Goal: Task Accomplishment & Management: Use online tool/utility

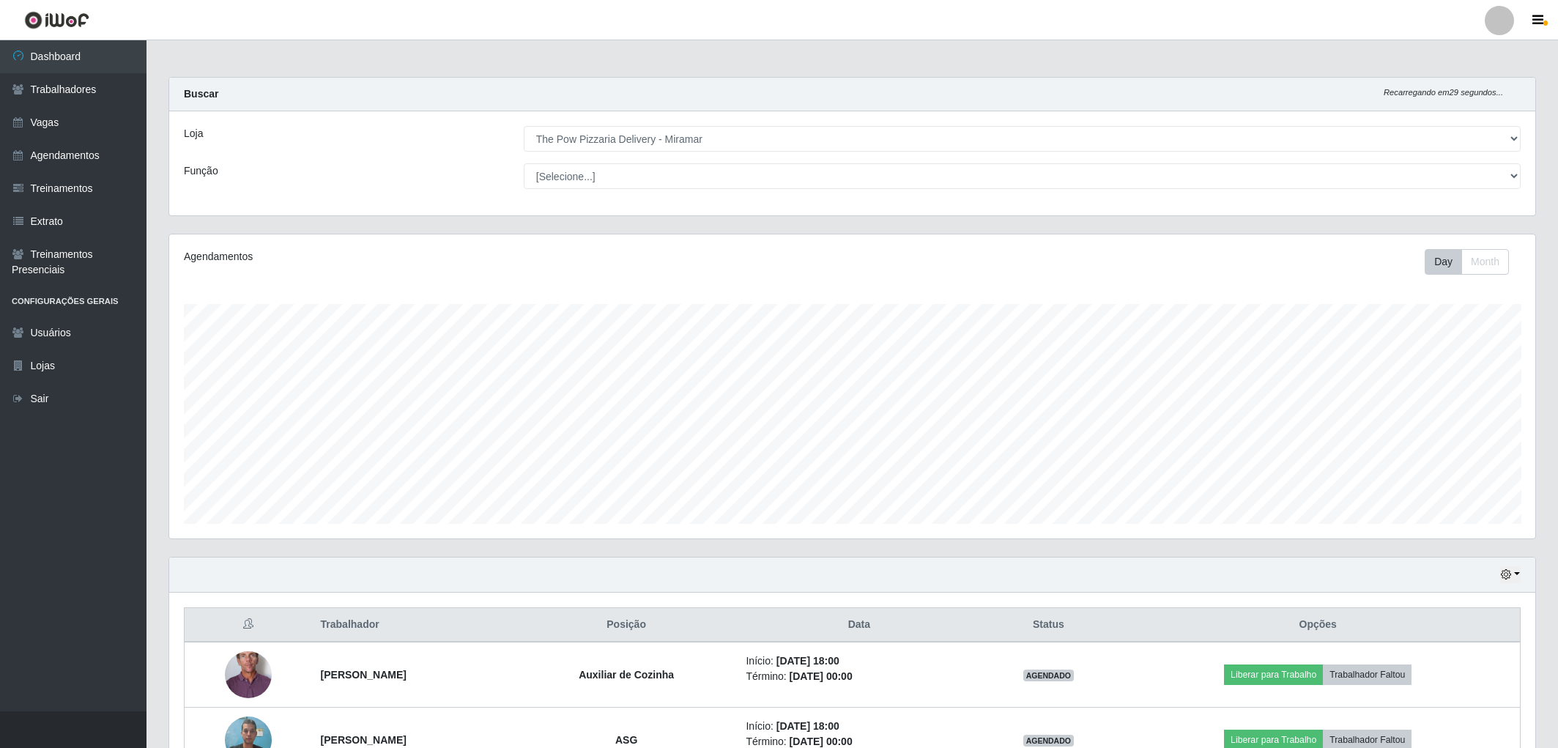
select select "322"
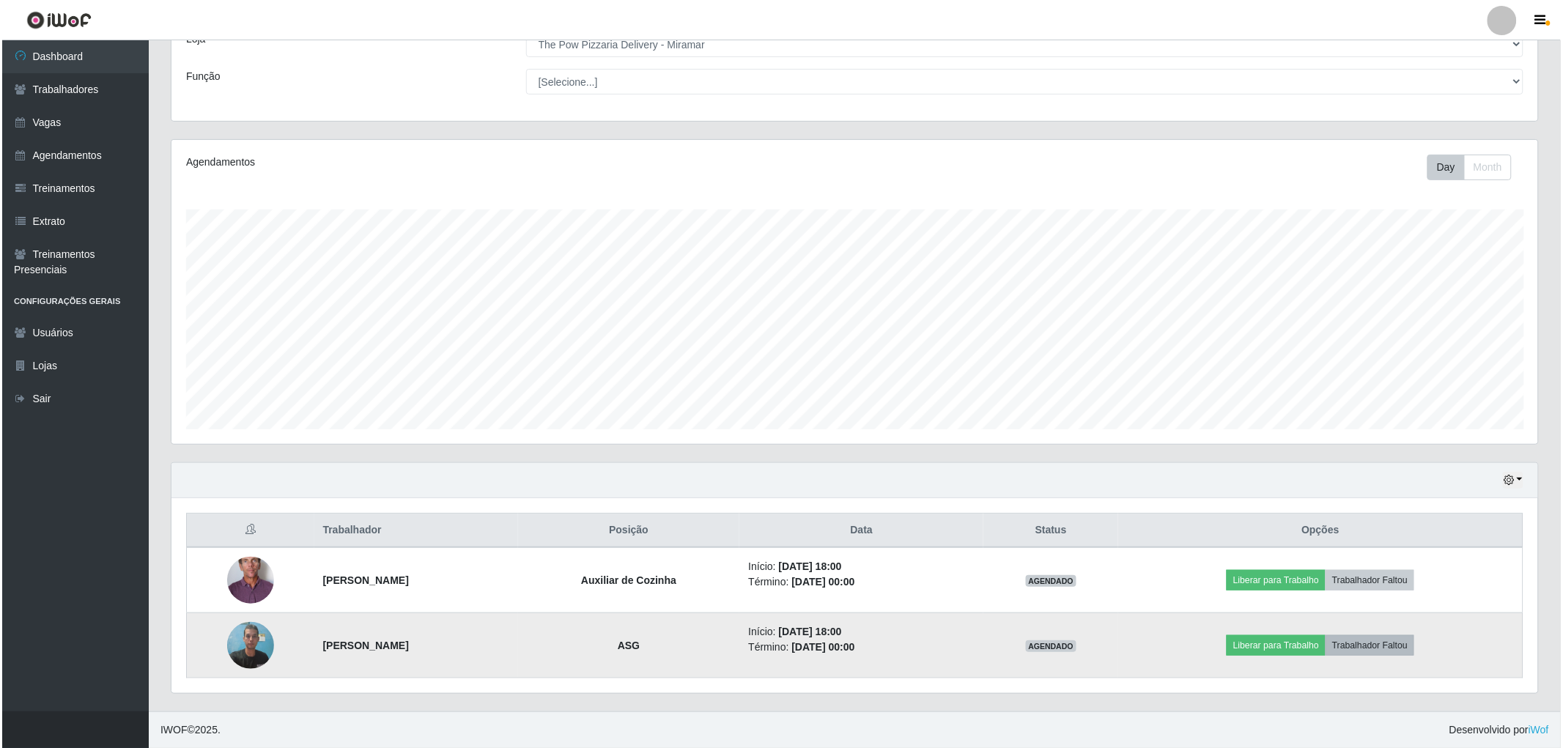
scroll to position [303, 1366]
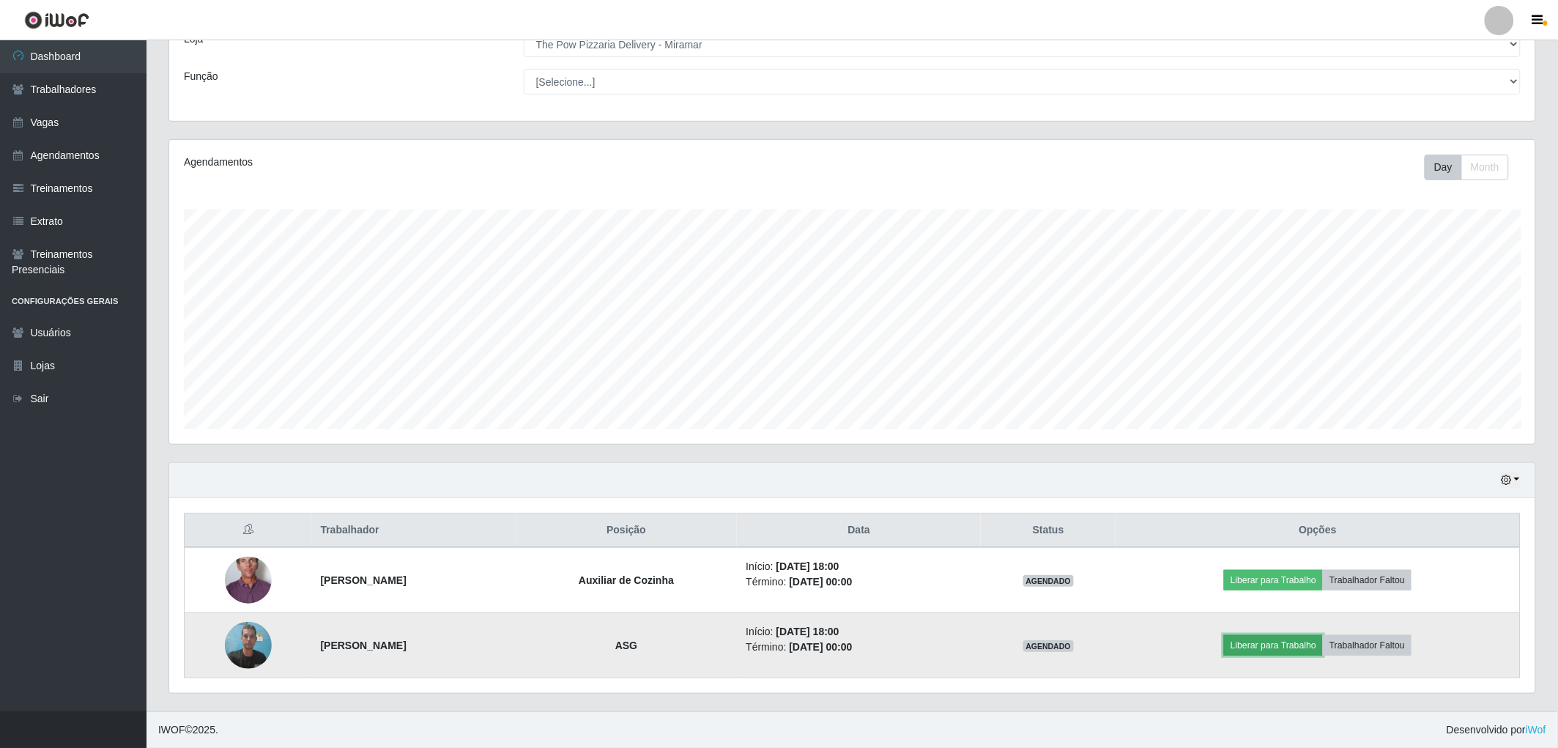
click at [1314, 638] on button "Liberar para Trabalho" at bounding box center [1273, 645] width 99 height 21
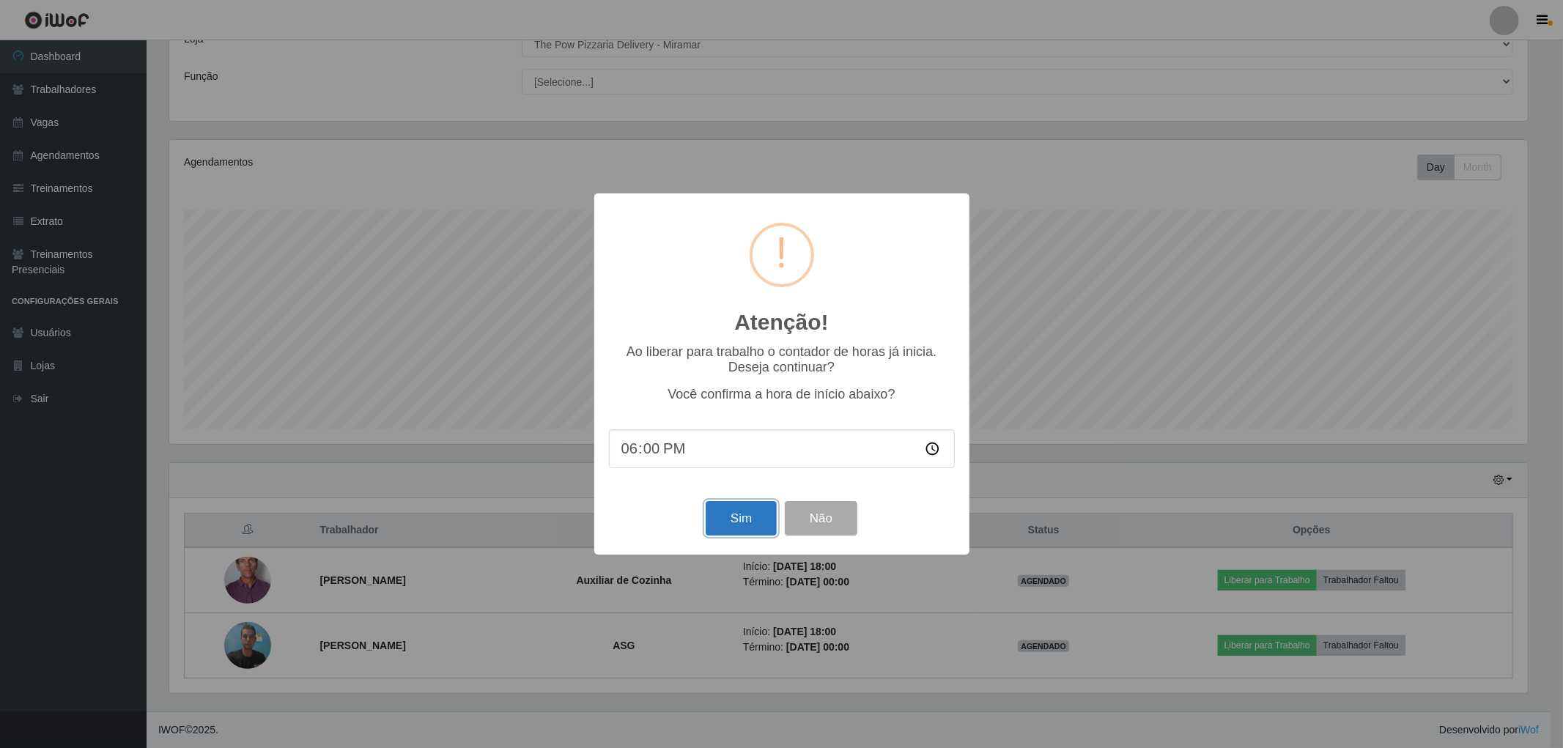
click at [745, 508] on button "Sim" at bounding box center [741, 518] width 71 height 34
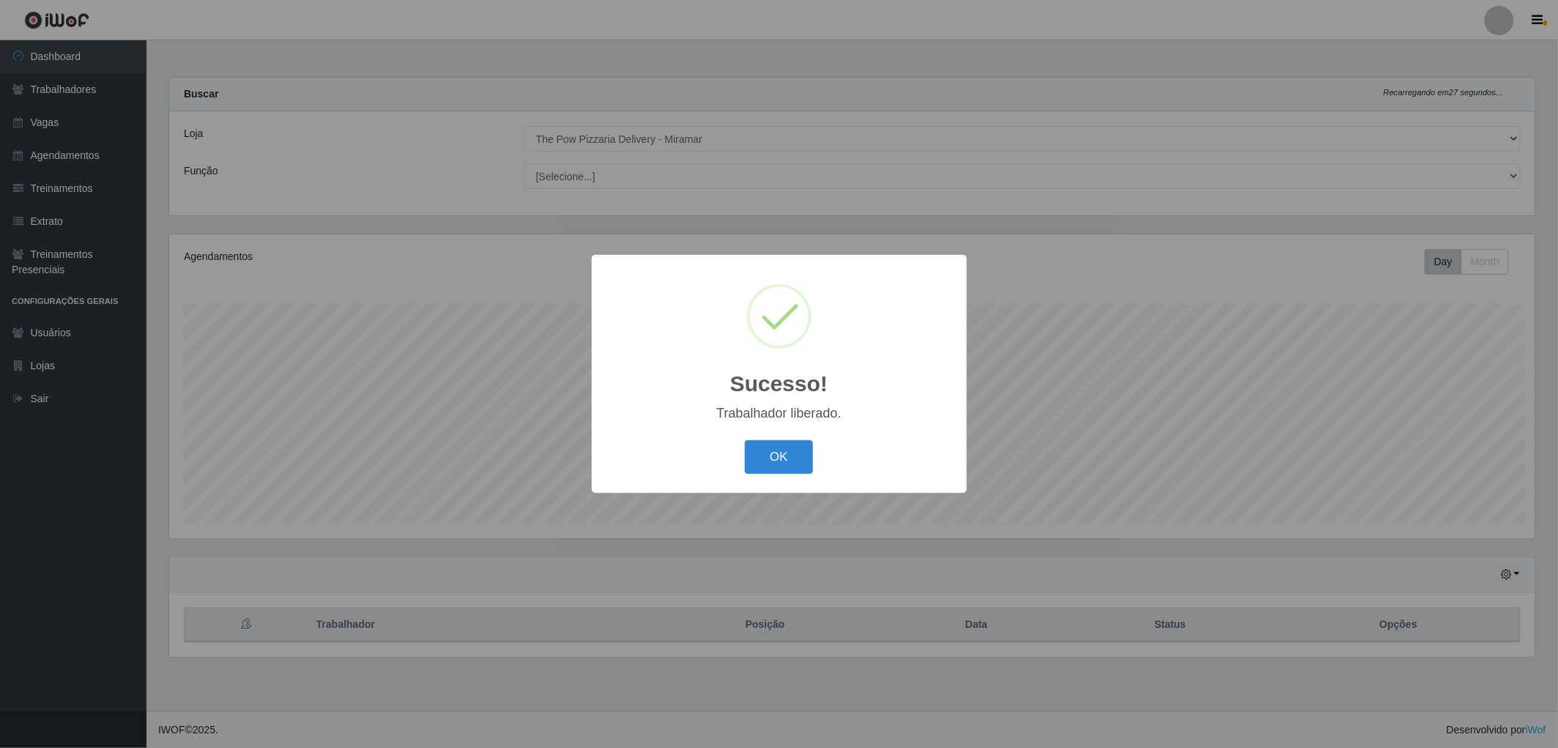
scroll to position [303, 1371]
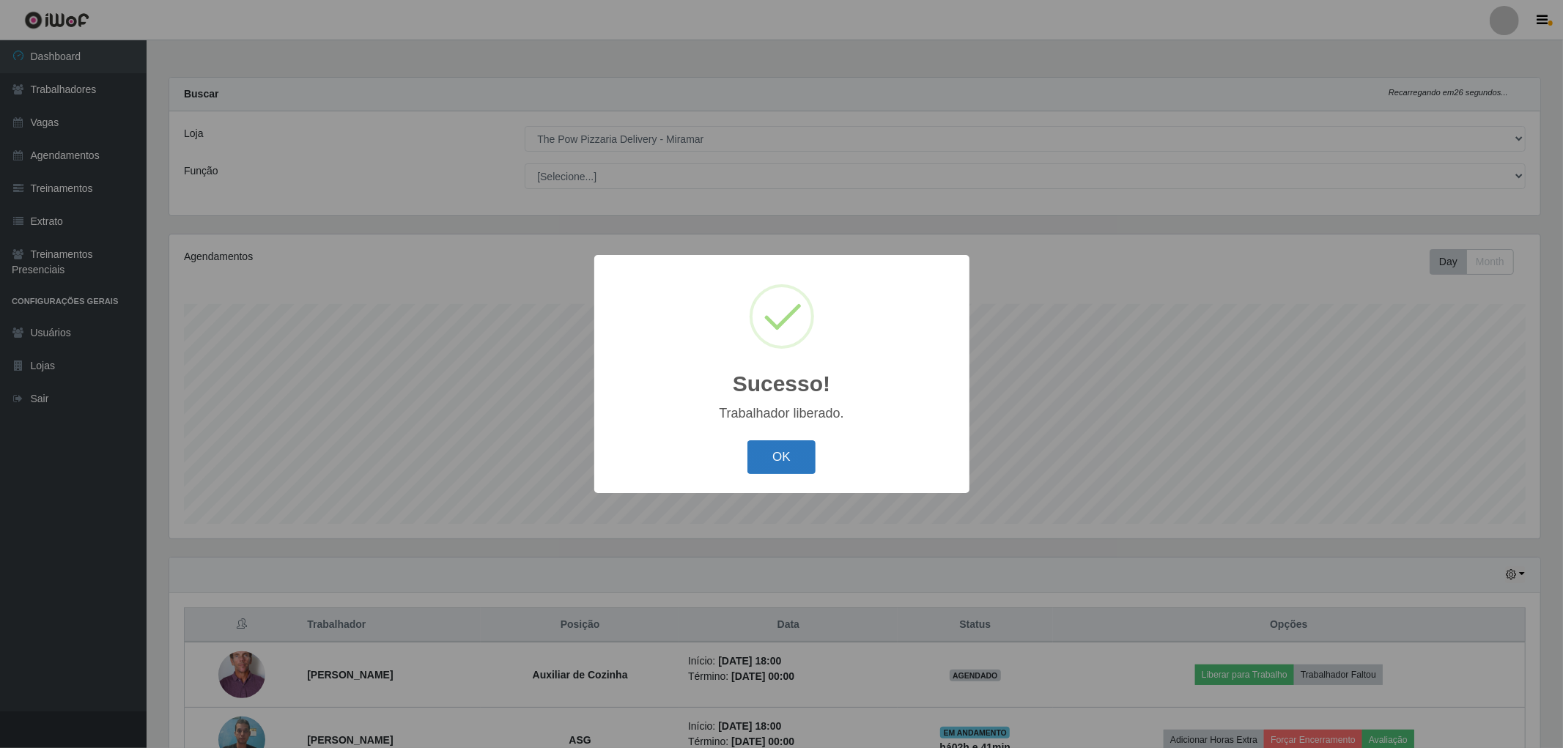
click at [755, 453] on button "OK" at bounding box center [781, 457] width 68 height 34
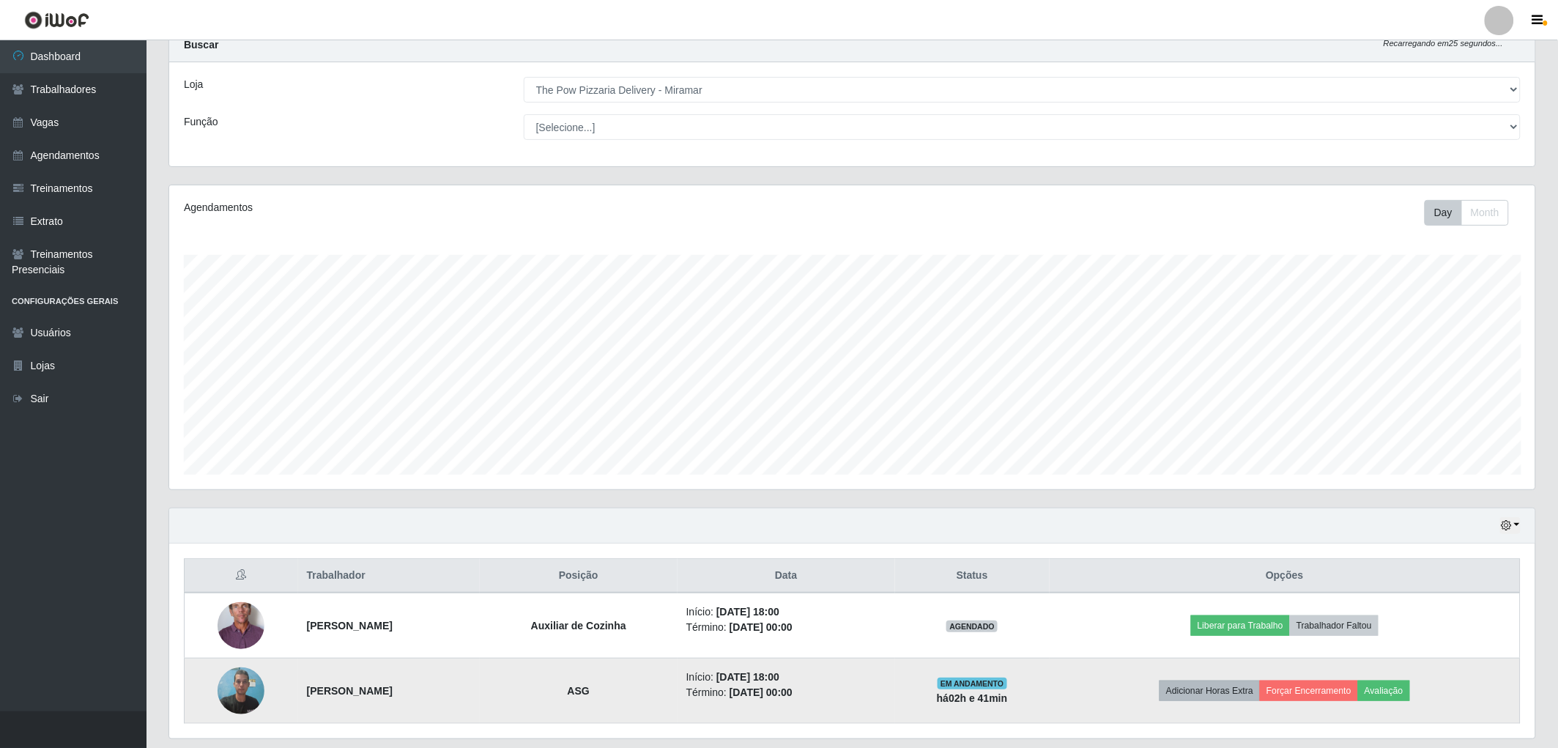
scroll to position [95, 0]
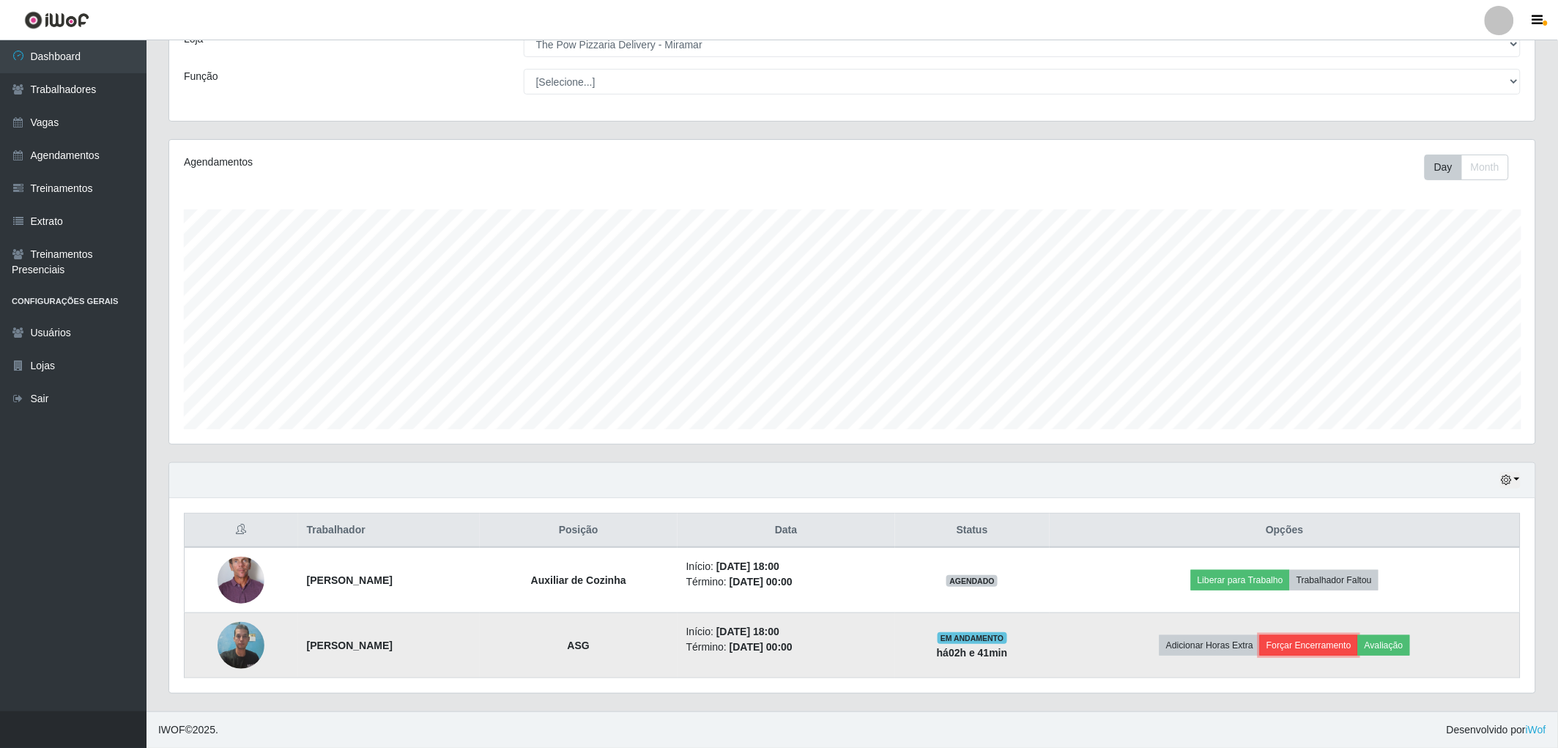
click at [1324, 649] on button "Forçar Encerramento" at bounding box center [1309, 645] width 98 height 21
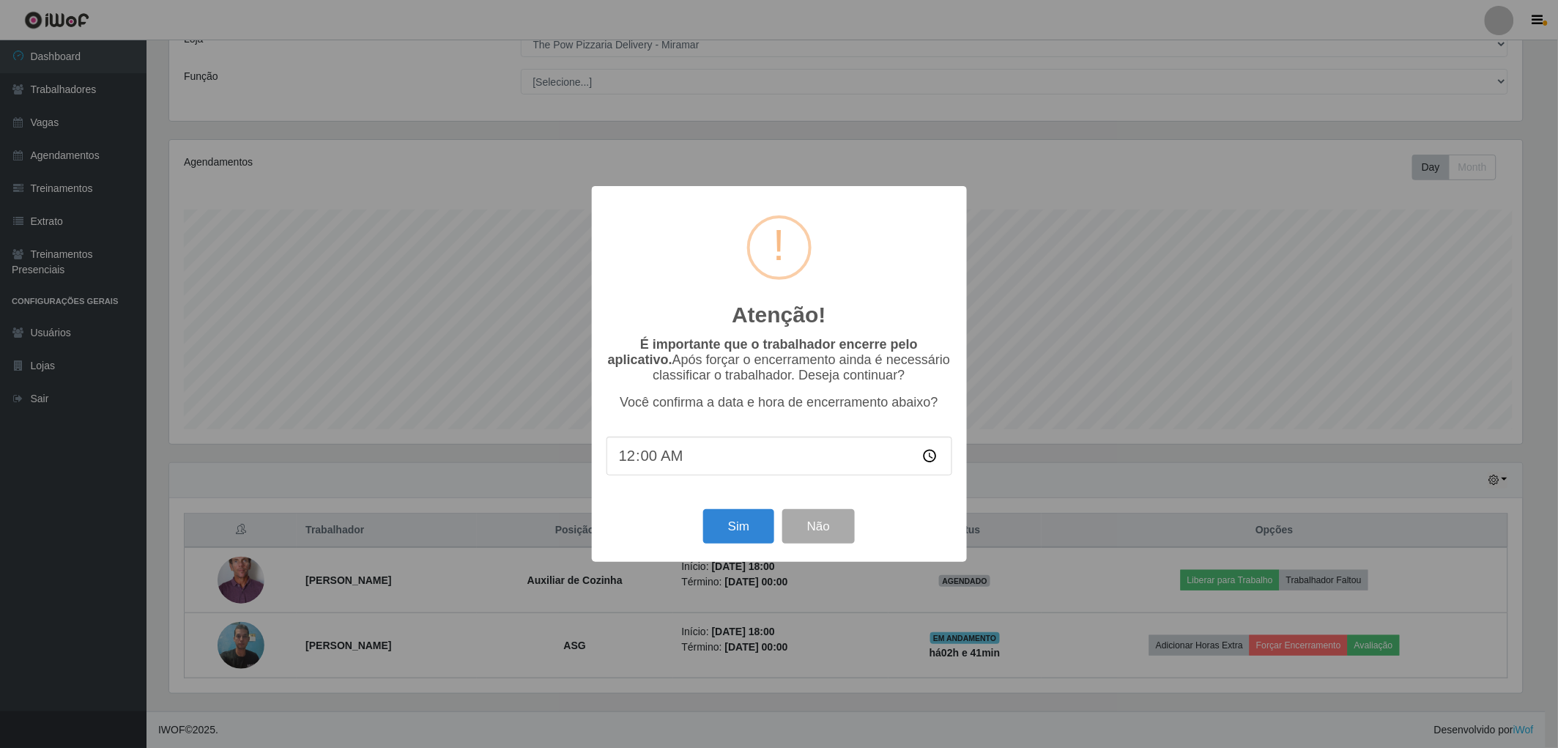
scroll to position [303, 1358]
click at [750, 527] on button "Sim" at bounding box center [741, 526] width 71 height 34
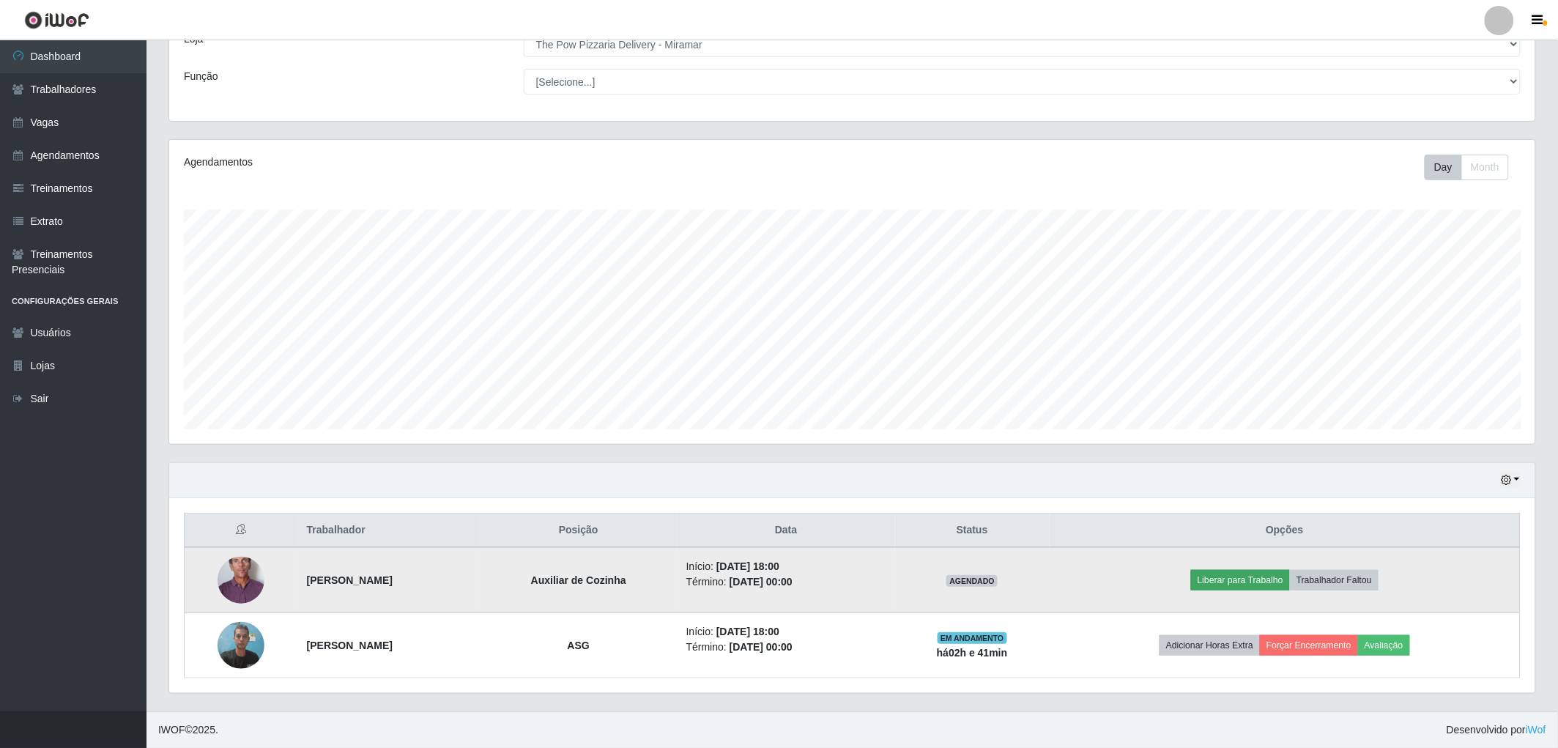
scroll to position [303, 1371]
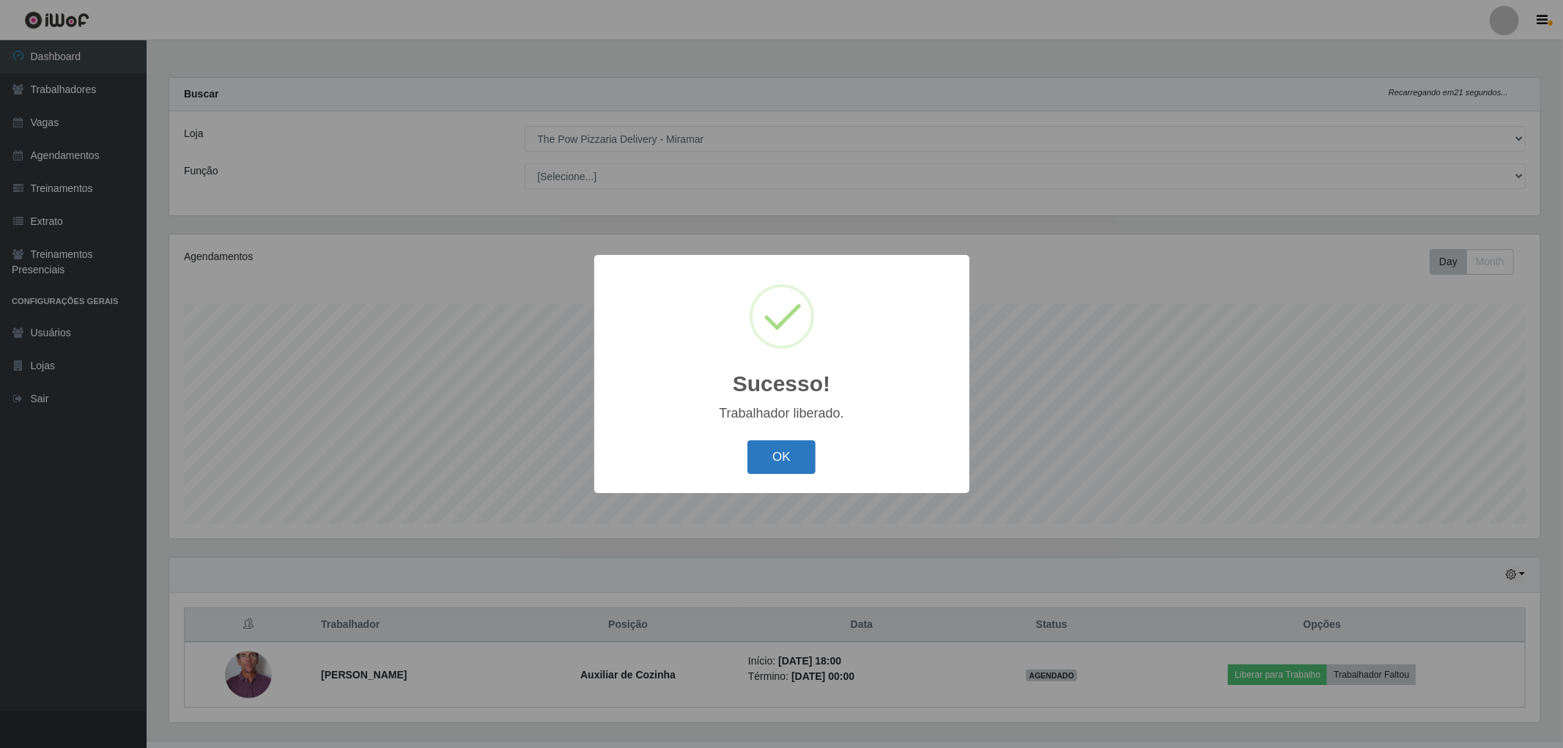
click at [768, 459] on button "OK" at bounding box center [781, 457] width 68 height 34
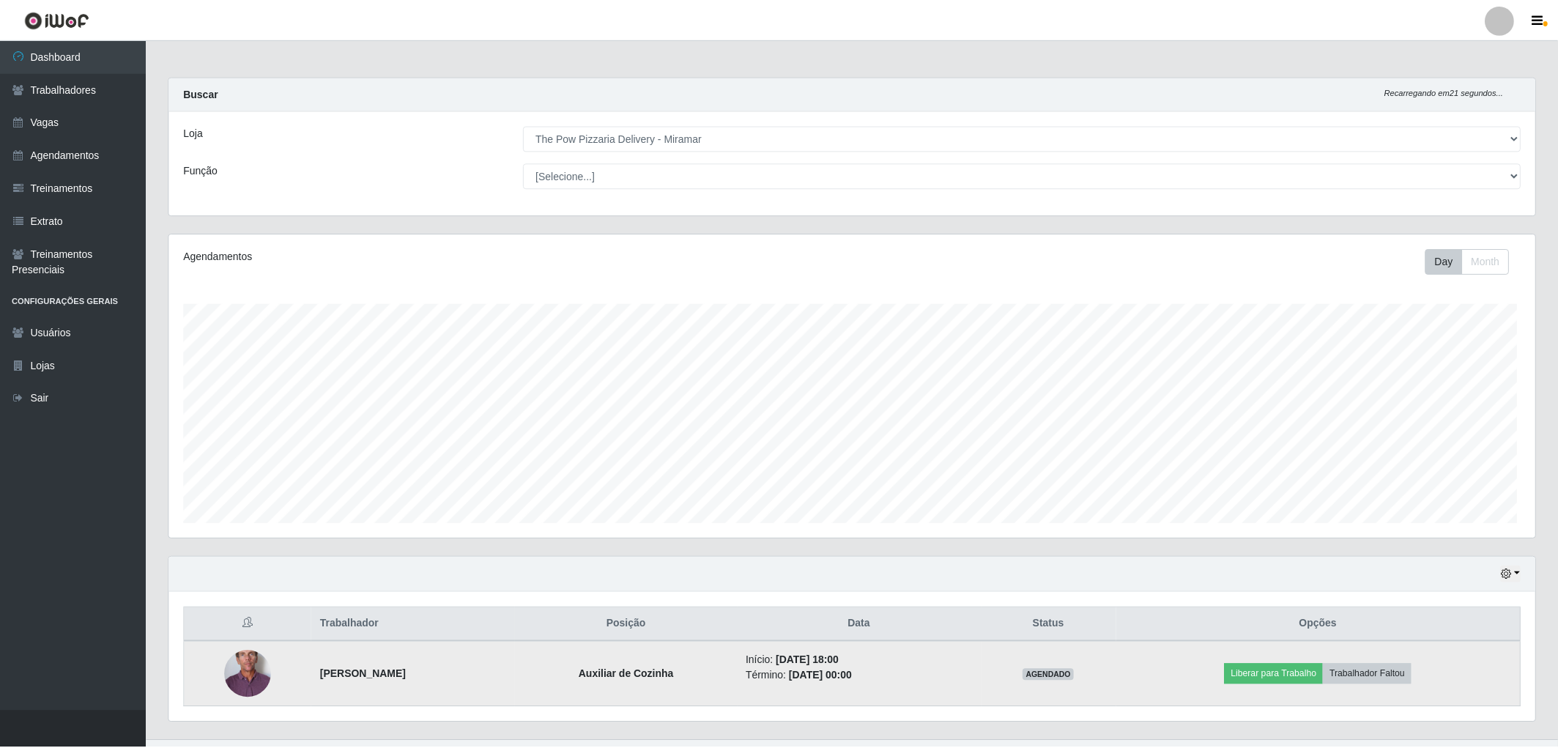
scroll to position [303, 1366]
click at [1291, 673] on button "Liberar para Trabalho" at bounding box center [1273, 674] width 99 height 21
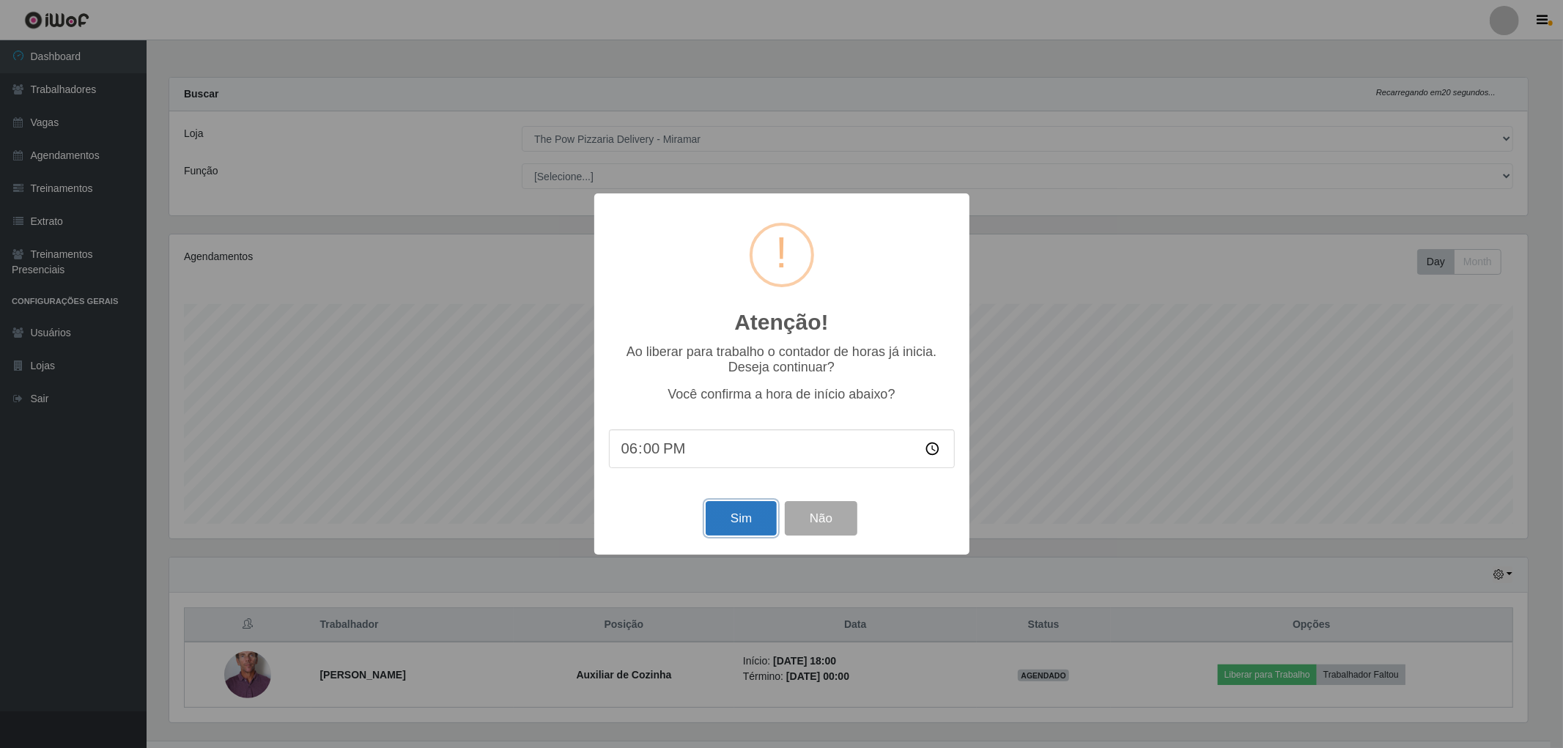
click at [765, 525] on button "Sim" at bounding box center [741, 518] width 71 height 34
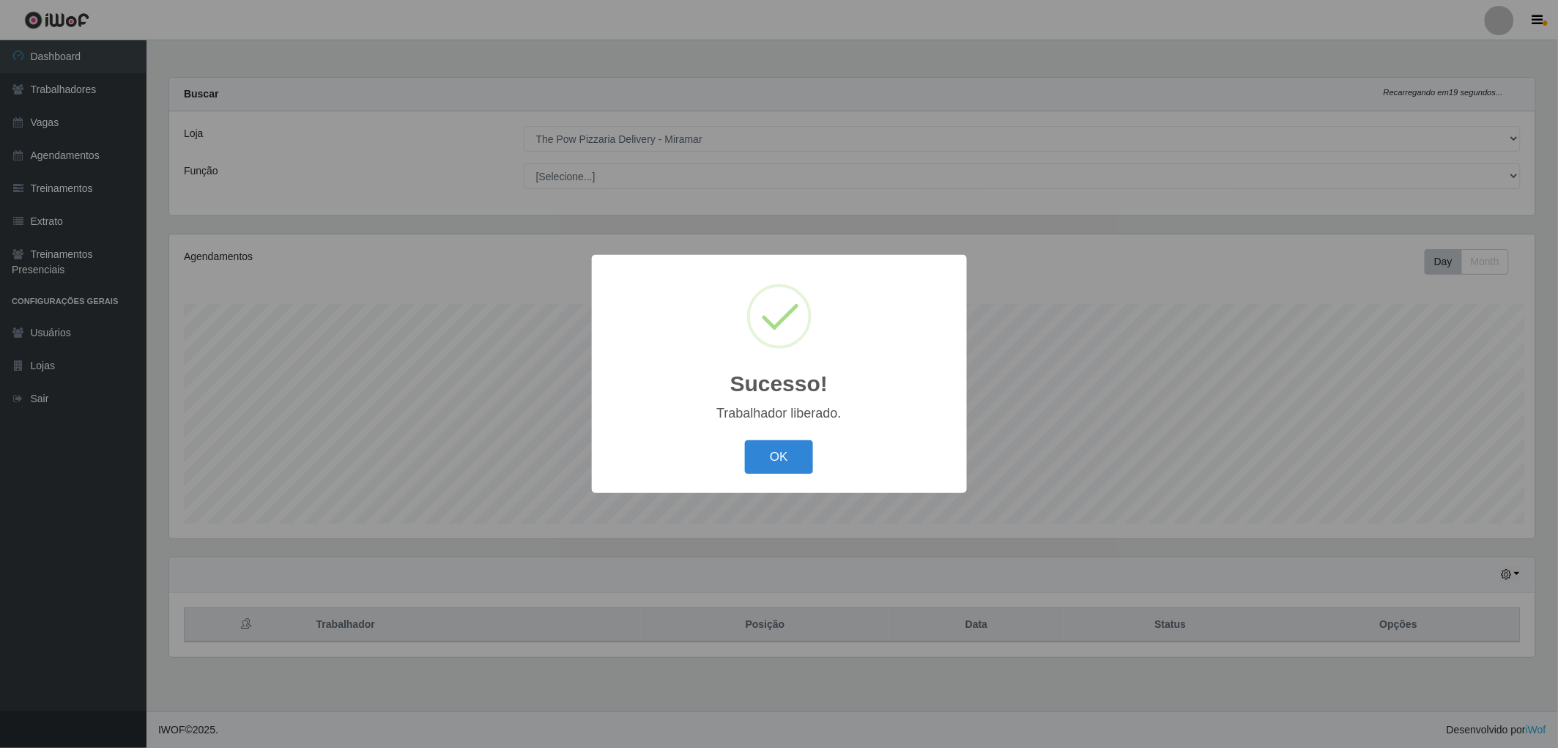
scroll to position [303, 1371]
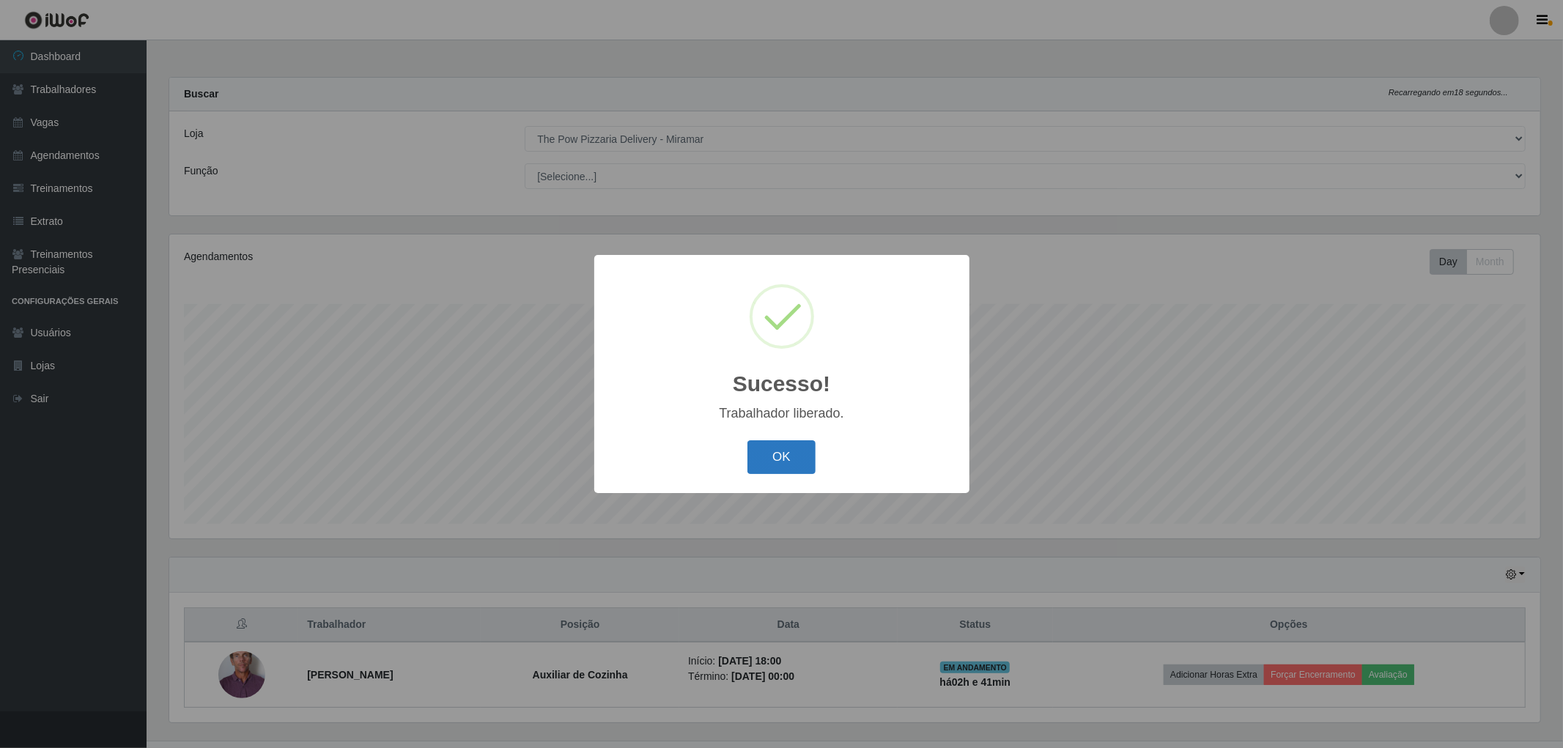
click at [777, 442] on button "OK" at bounding box center [781, 457] width 68 height 34
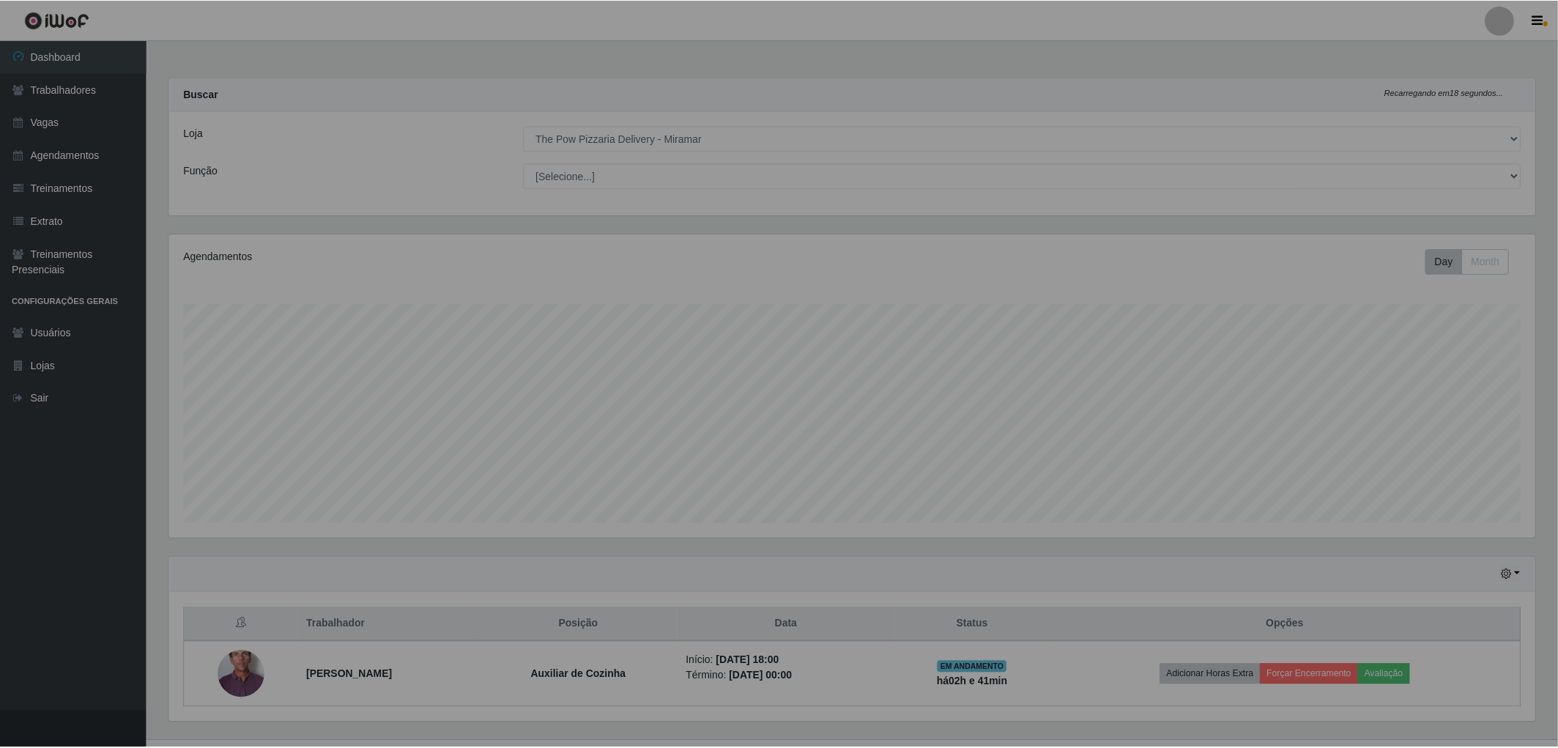
scroll to position [303, 1366]
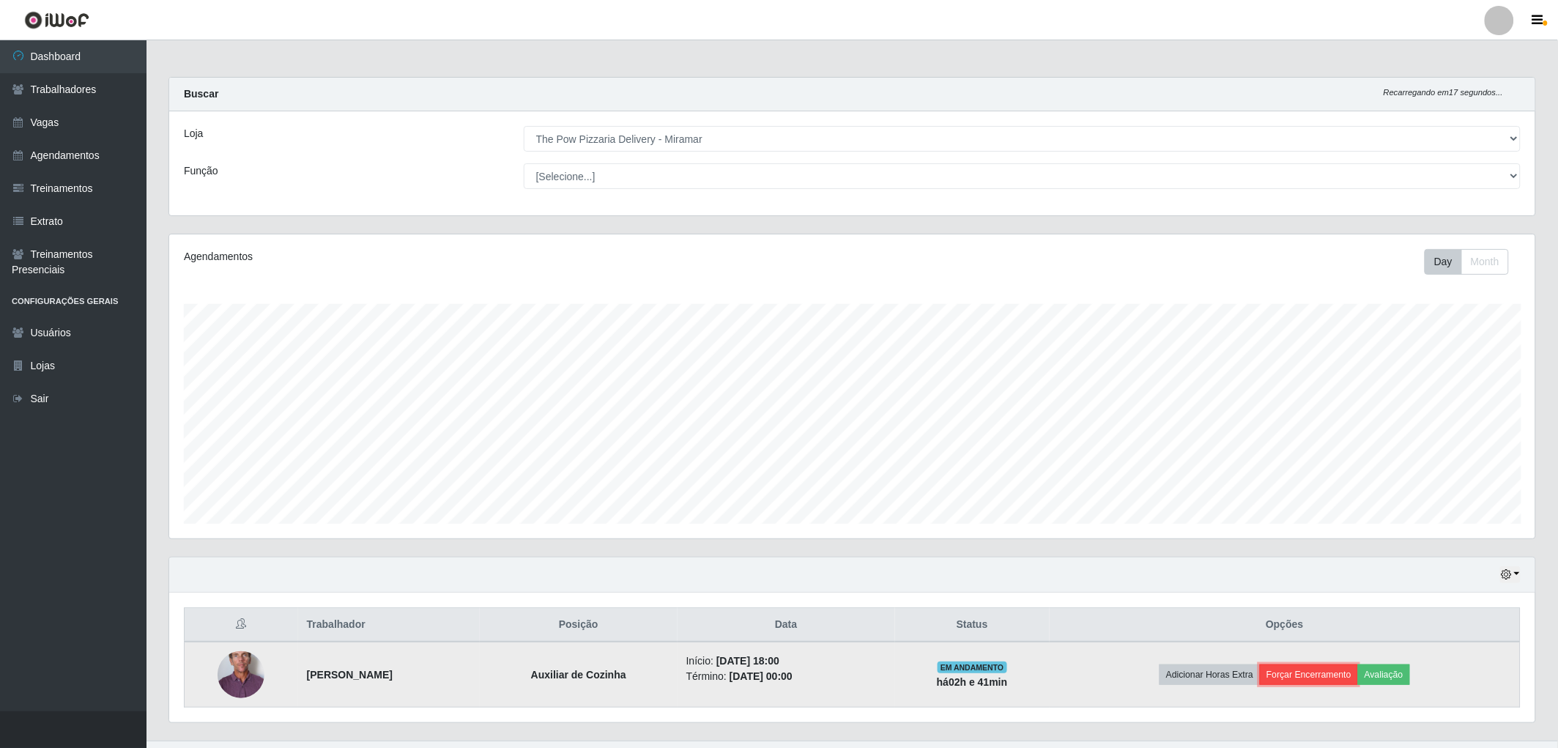
click at [1350, 672] on button "Forçar Encerramento" at bounding box center [1309, 674] width 98 height 21
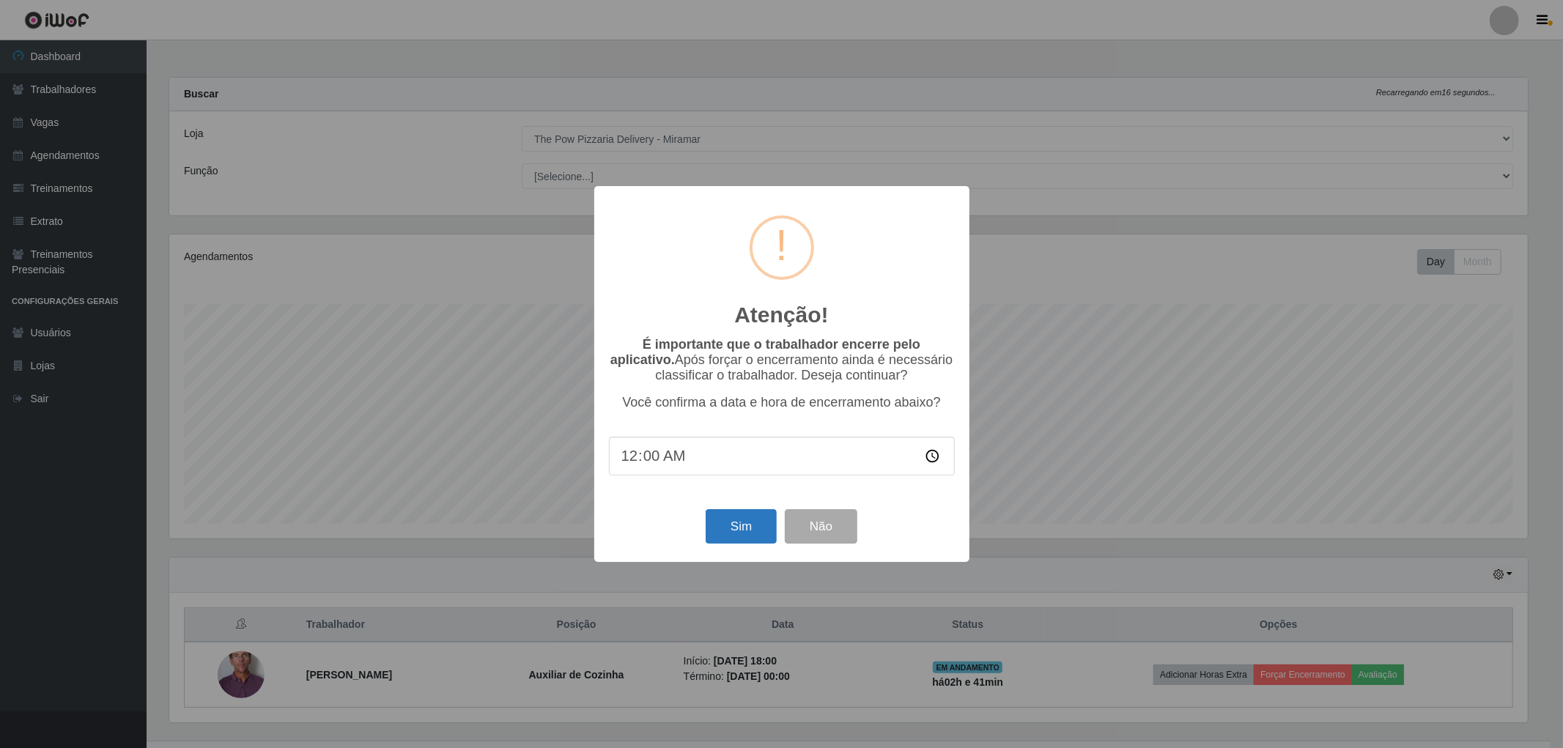
drag, startPoint x: 704, startPoint y: 518, endPoint x: 712, endPoint y: 522, distance: 8.9
click at [705, 518] on div "Sim Não" at bounding box center [782, 527] width 346 height 42
click at [734, 525] on button "Sim" at bounding box center [741, 526] width 71 height 34
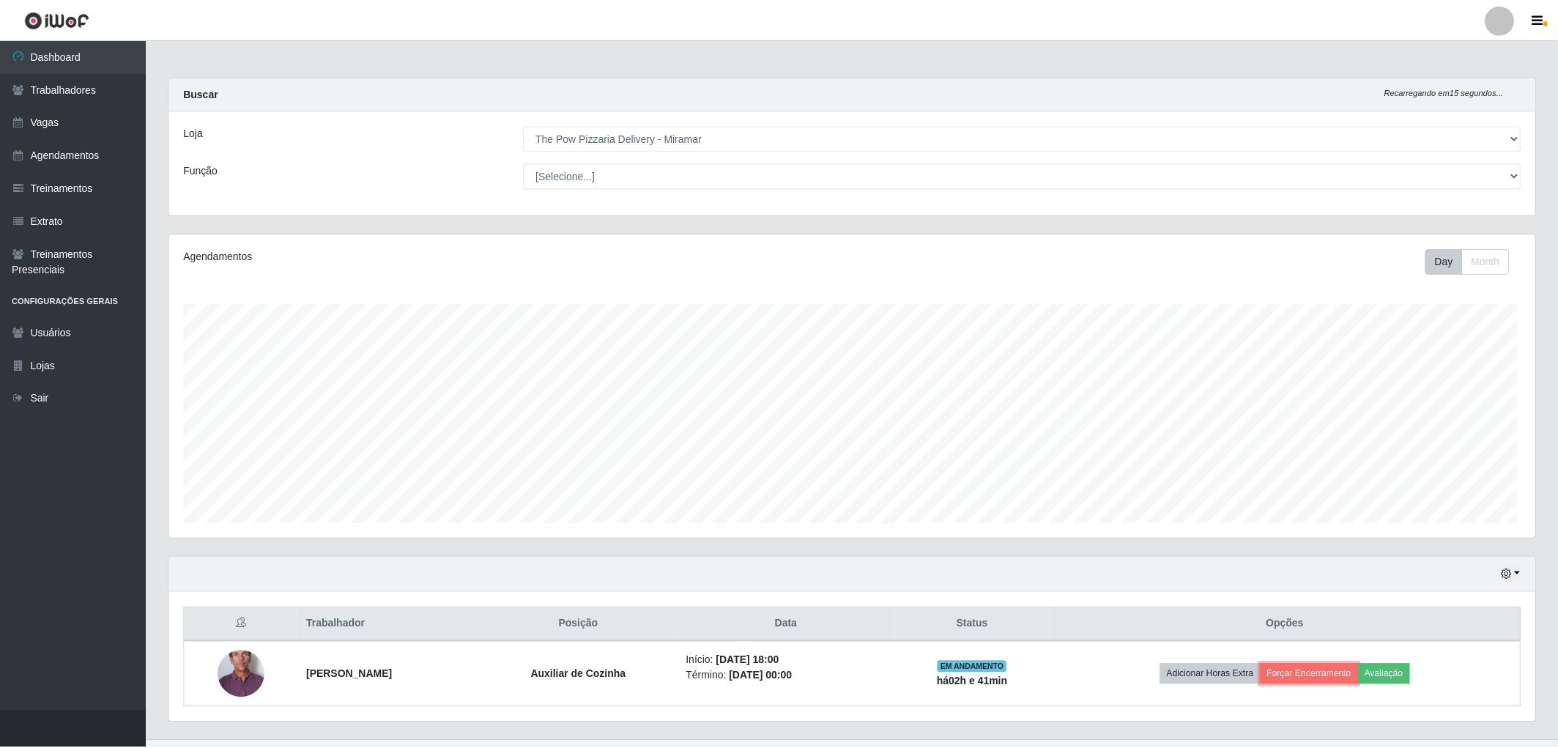
scroll to position [0, 0]
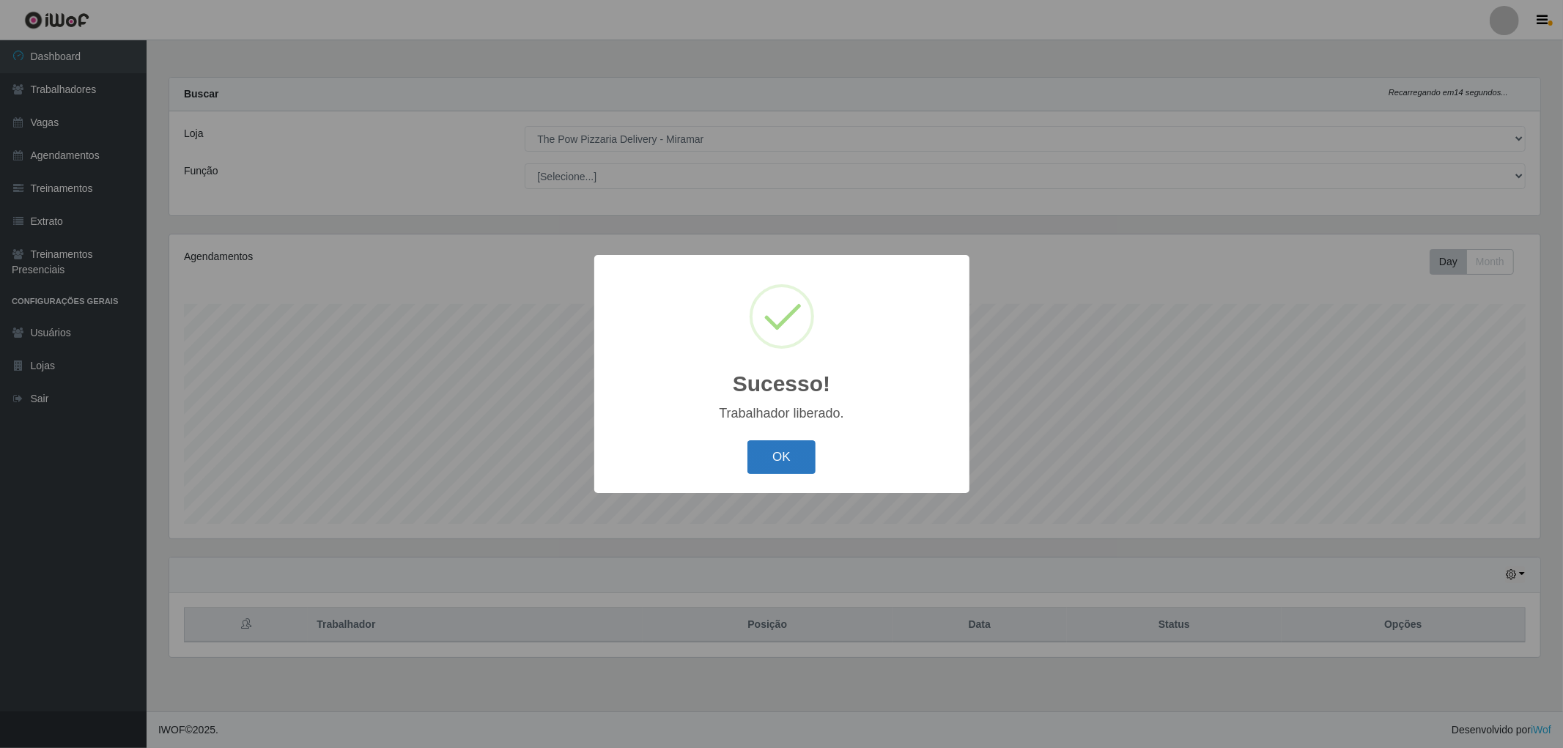
click at [769, 457] on button "OK" at bounding box center [781, 457] width 68 height 34
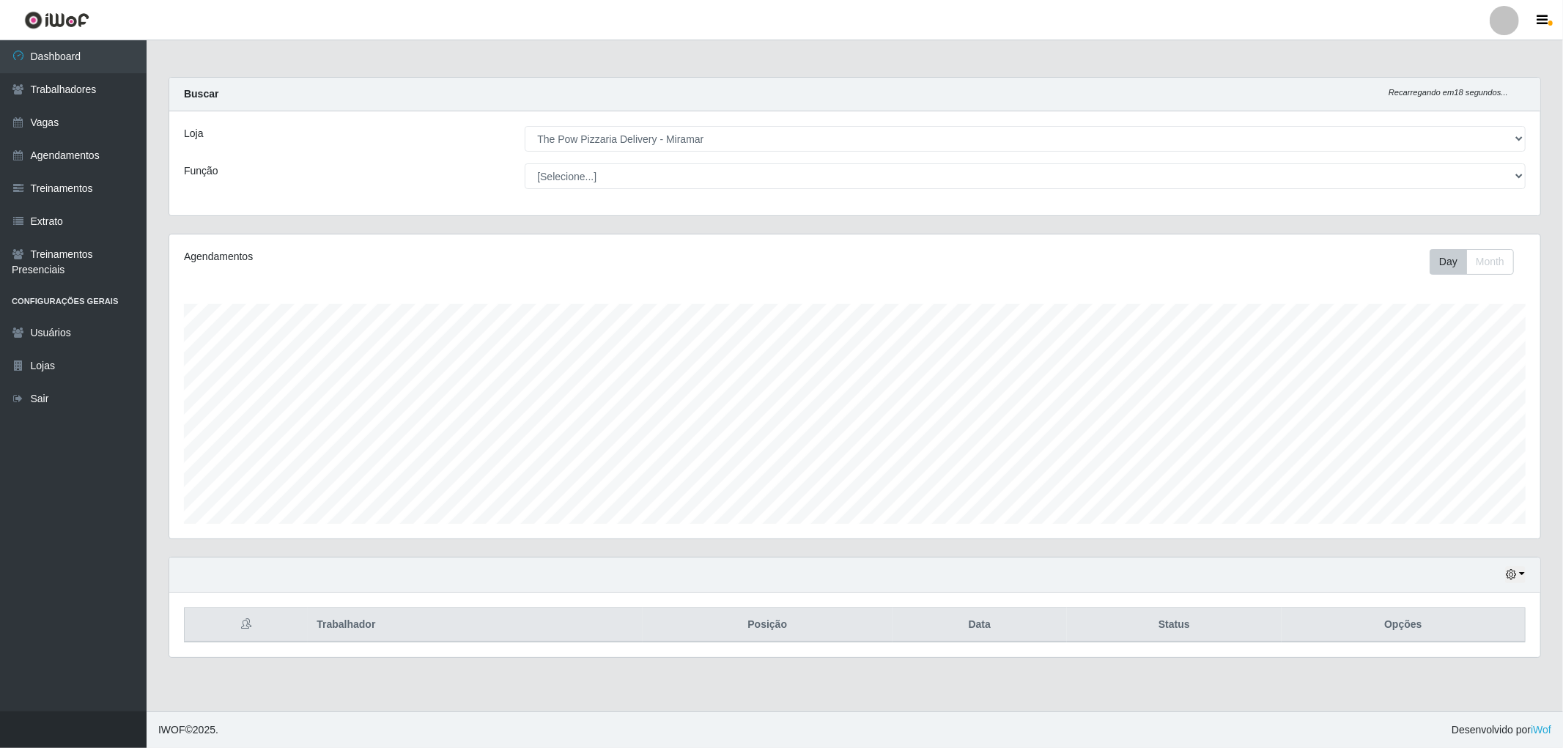
click at [524, 302] on div "Agendamentos Day Month 25/07 Agendamentos 12" at bounding box center [854, 386] width 1371 height 304
